Goal: Navigation & Orientation: Find specific page/section

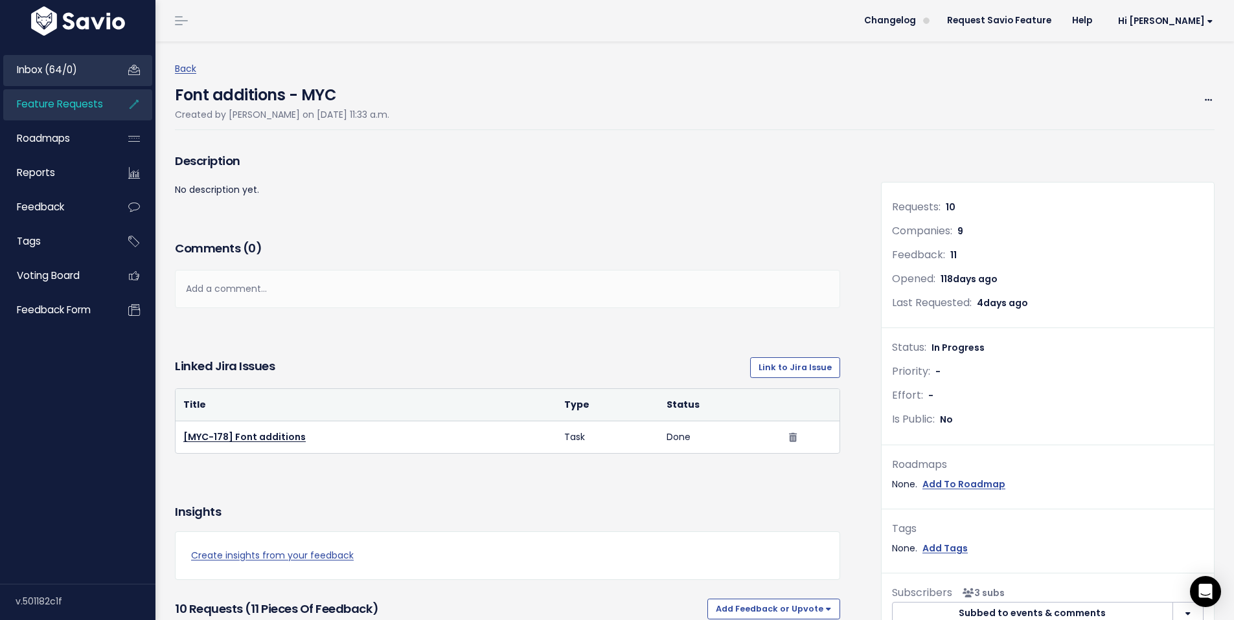
scroll to position [619, 0]
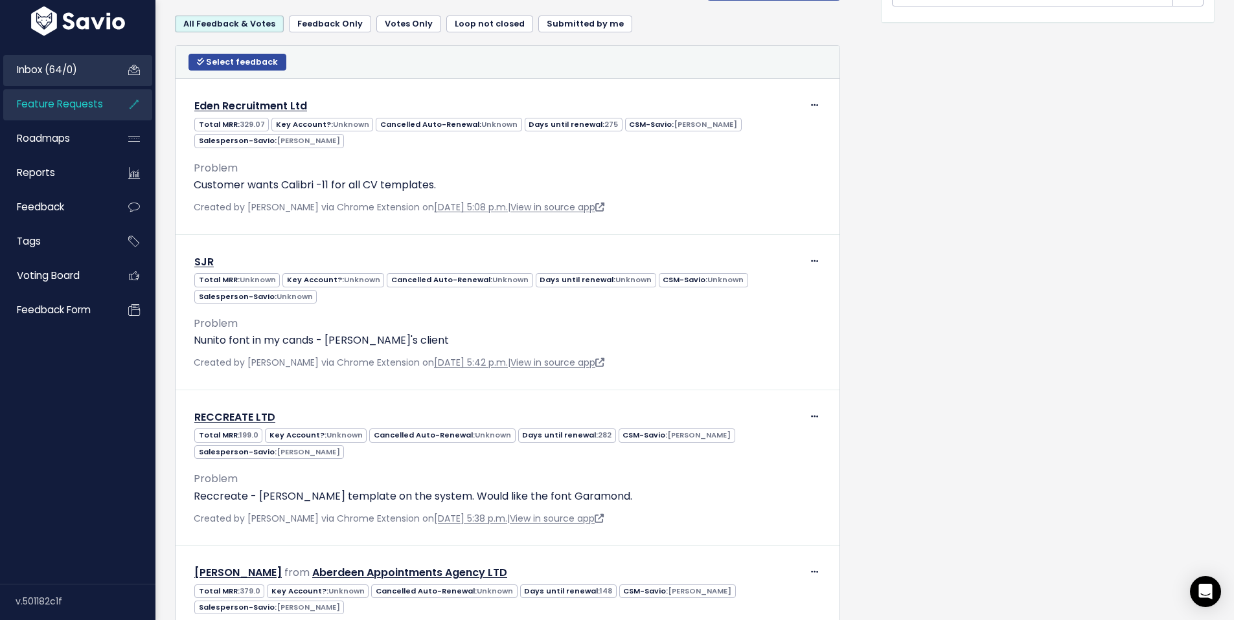
click at [34, 66] on span "Inbox (64/0)" at bounding box center [47, 70] width 60 height 14
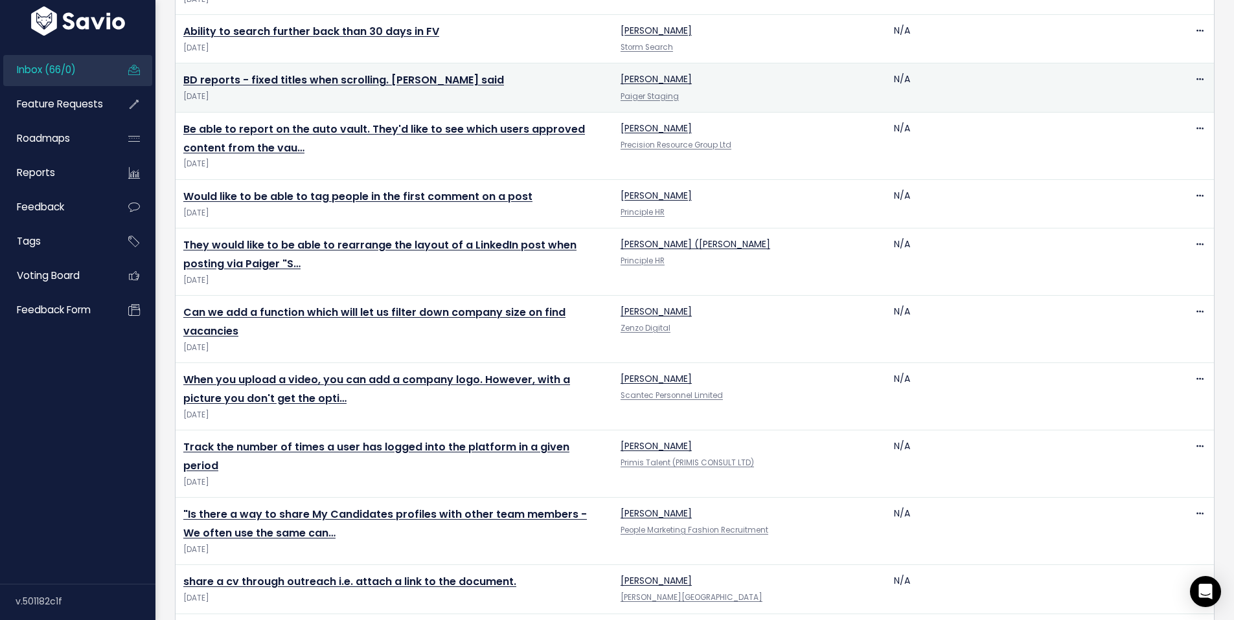
scroll to position [253, 0]
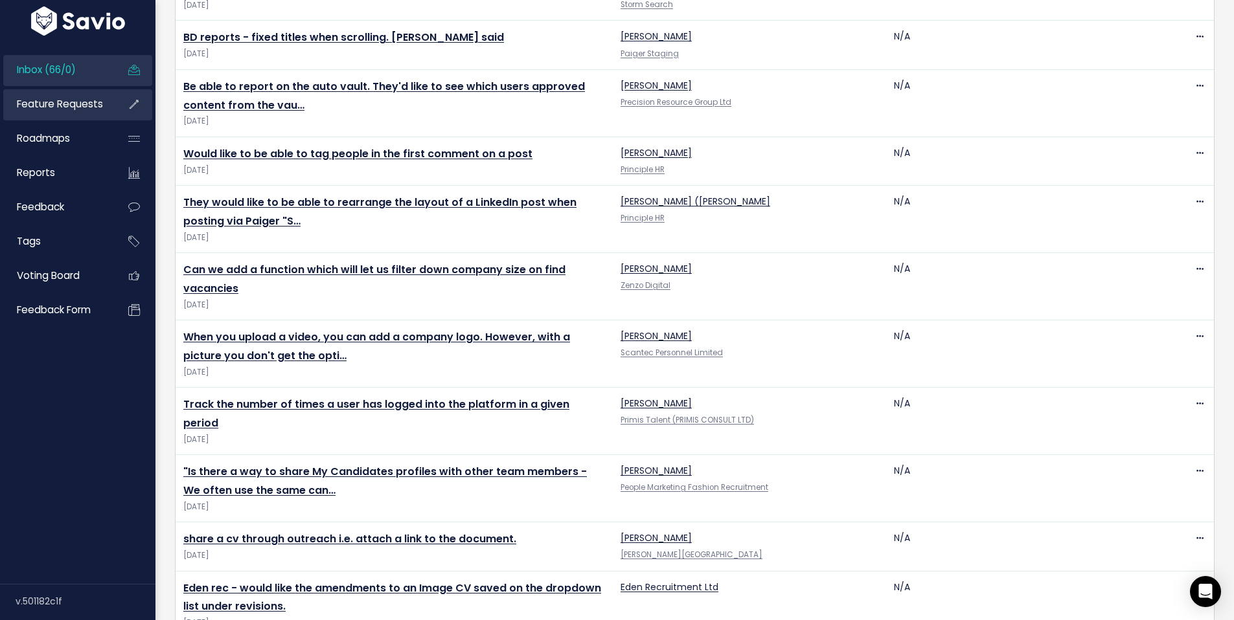
click at [69, 106] on span "Feature Requests" at bounding box center [60, 104] width 86 height 14
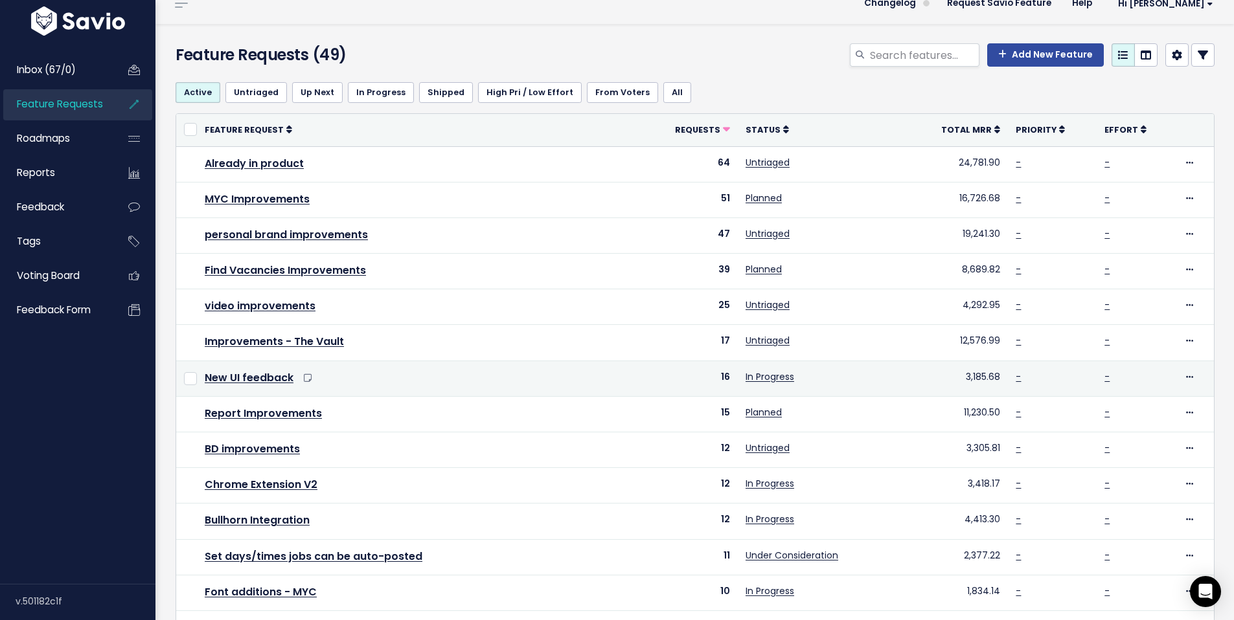
scroll to position [19, 0]
